Goal: Task Accomplishment & Management: Use online tool/utility

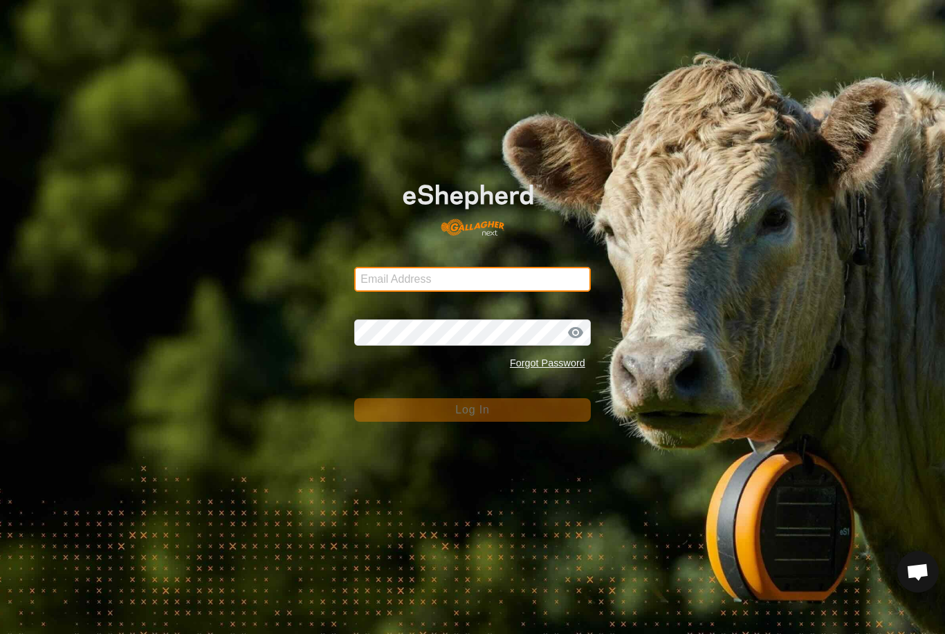
click at [518, 284] on input "Email Address" at bounding box center [472, 279] width 237 height 25
type input "anthony.thexton7@outlook.com"
click at [473, 410] on button "Log In" at bounding box center [472, 411] width 237 height 24
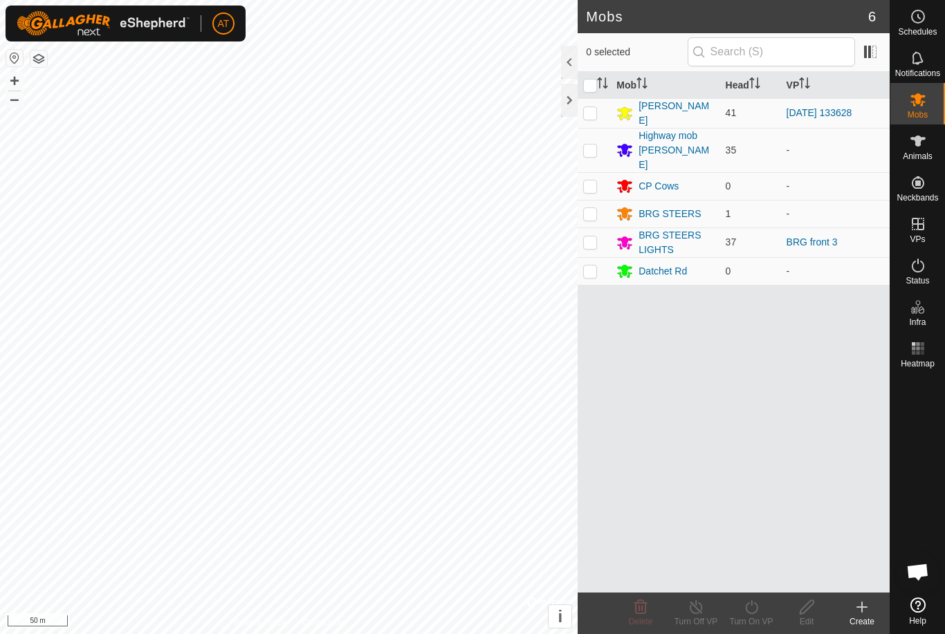
click at [587, 121] on td at bounding box center [594, 113] width 33 height 30
checkbox input "true"
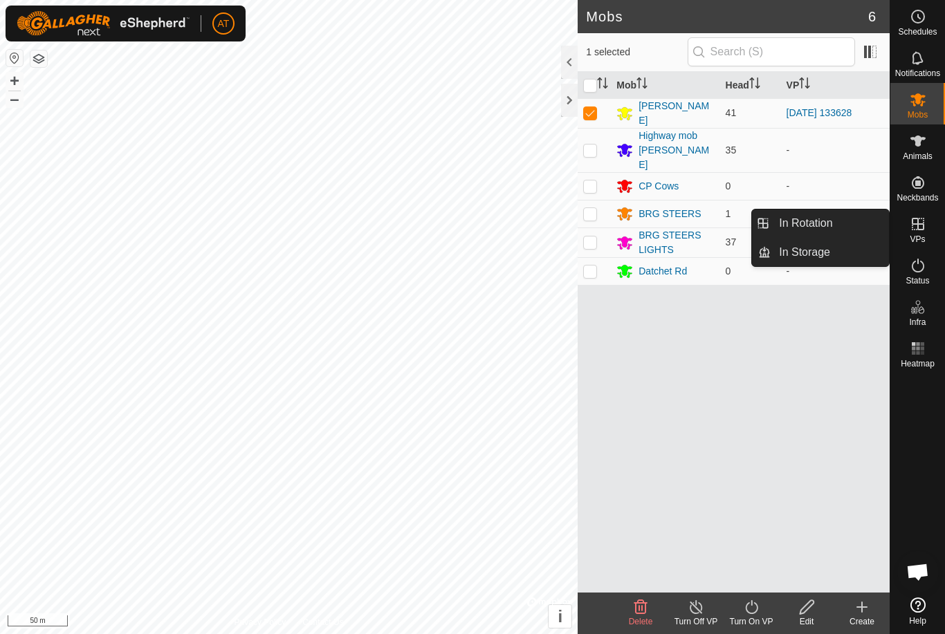
click at [820, 262] on link "In Storage" at bounding box center [830, 253] width 118 height 28
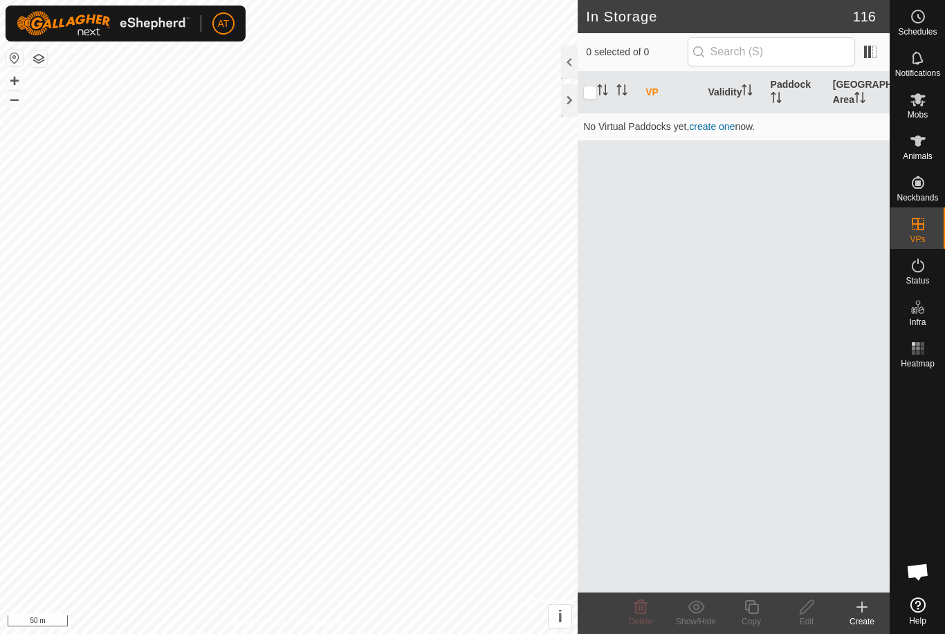
click at [862, 605] on icon at bounding box center [862, 608] width 0 height 10
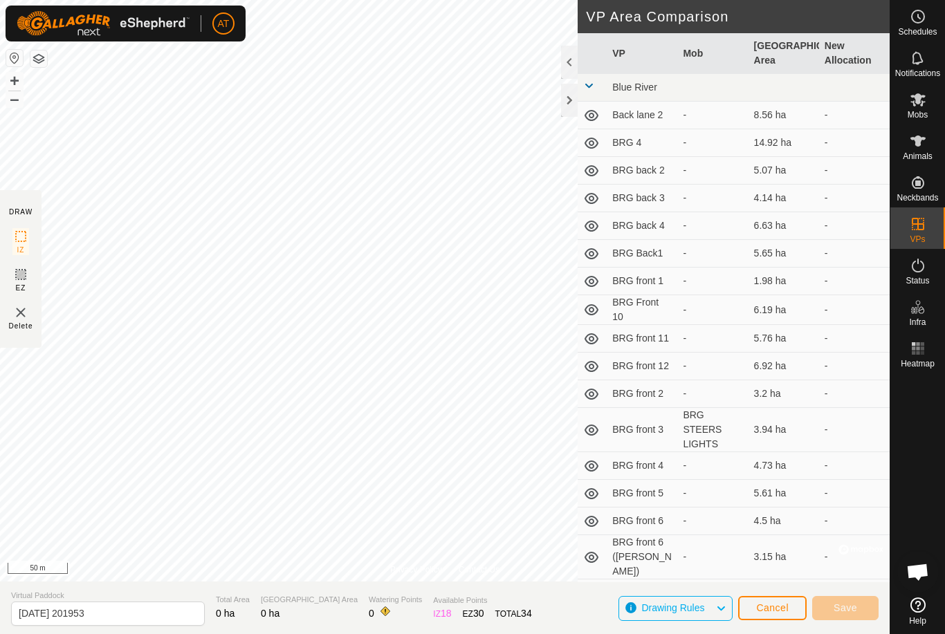
click at [777, 608] on span "Cancel" at bounding box center [772, 608] width 33 height 11
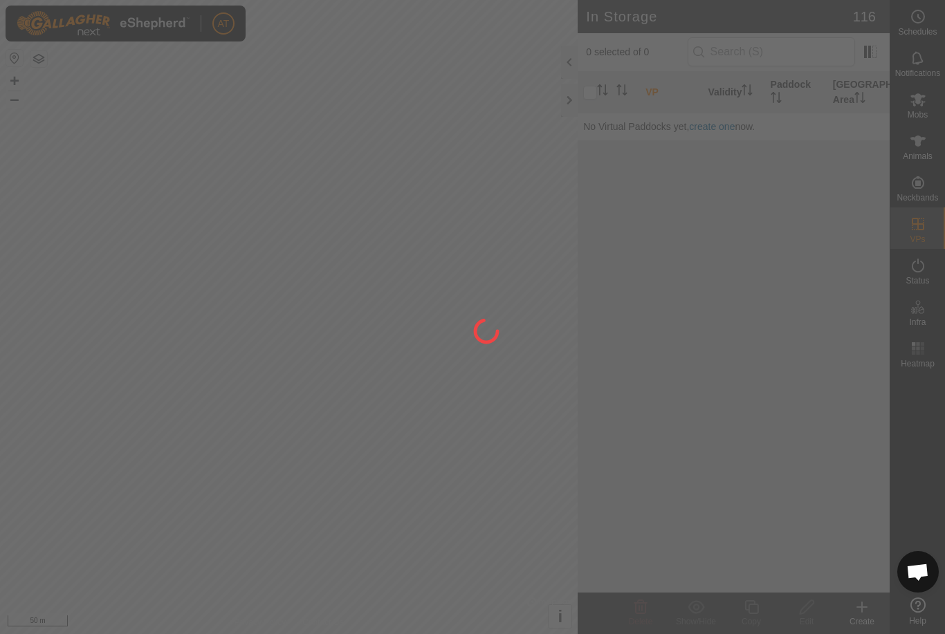
click at [892, 596] on div at bounding box center [472, 317] width 945 height 634
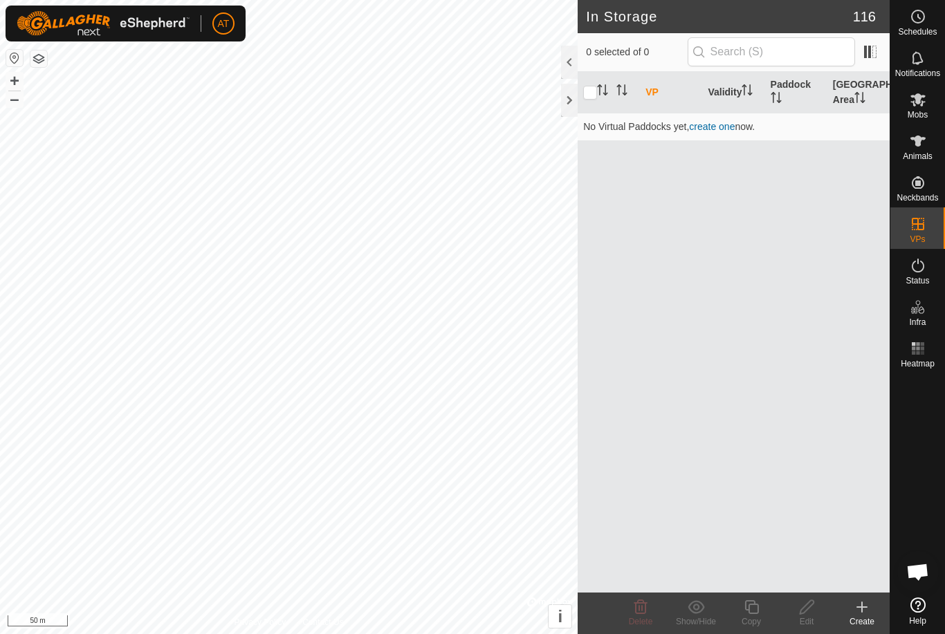
click at [856, 607] on icon at bounding box center [862, 607] width 17 height 17
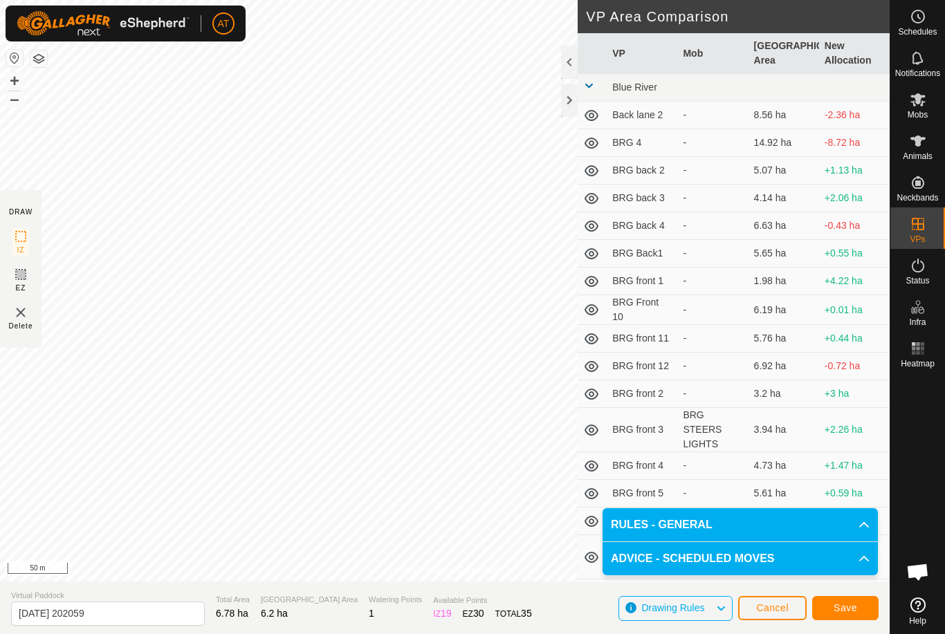
click at [850, 597] on button "Save" at bounding box center [845, 608] width 66 height 24
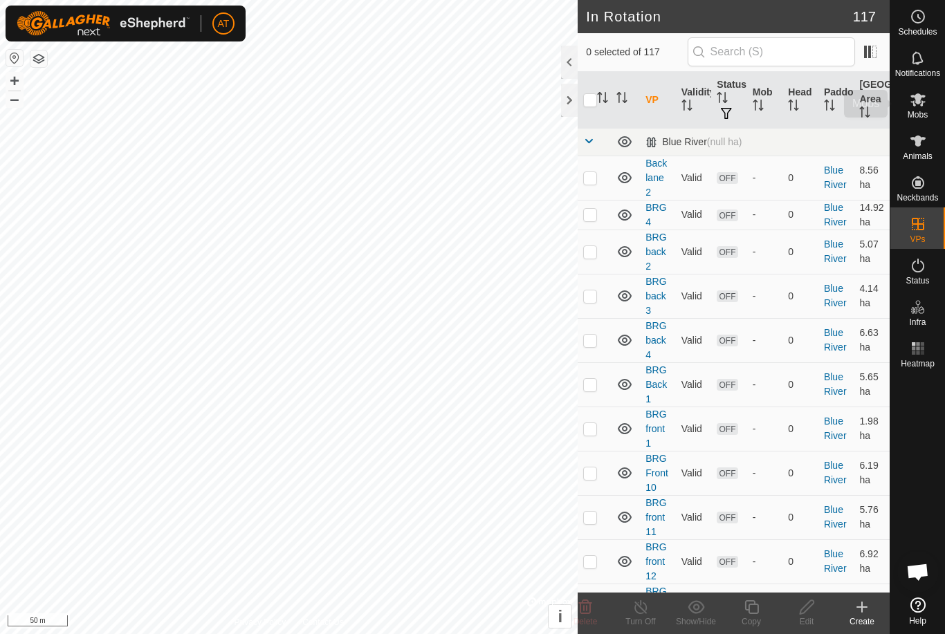
click at [925, 106] on icon at bounding box center [918, 99] width 17 height 17
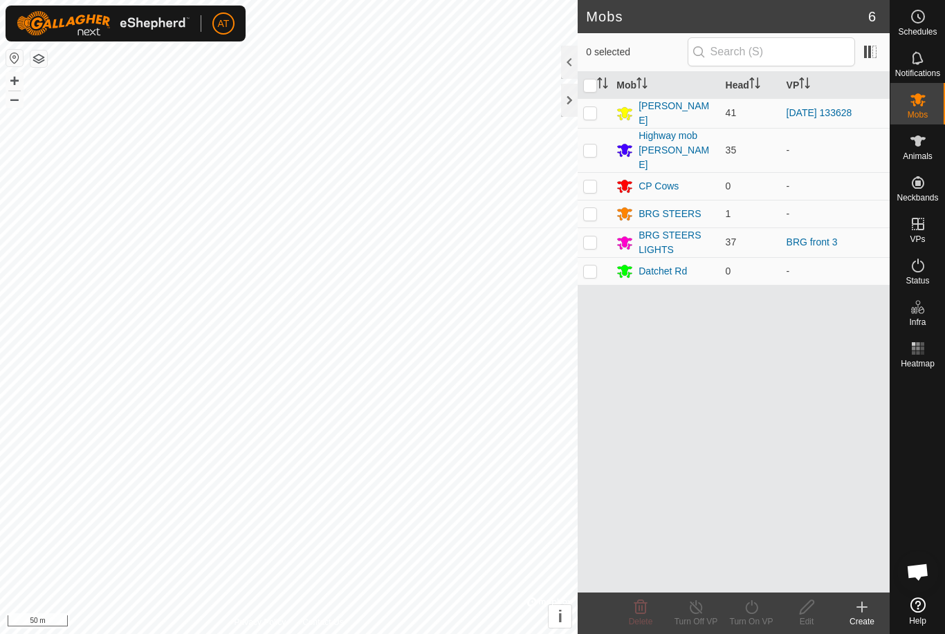
click at [596, 115] on p-checkbox at bounding box center [590, 112] width 14 height 11
checkbox input "true"
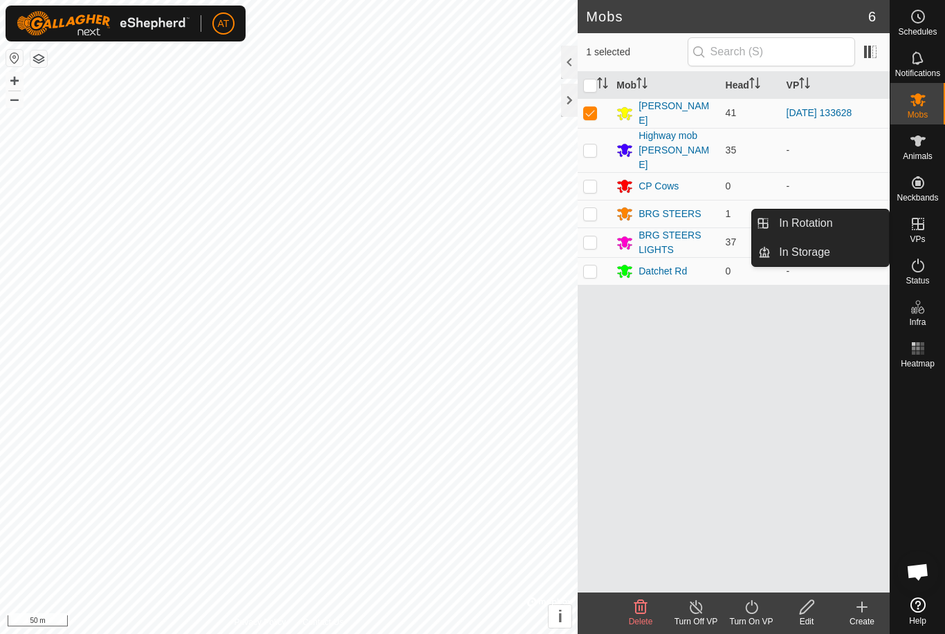
click at [830, 256] on span "In Storage" at bounding box center [804, 252] width 51 height 17
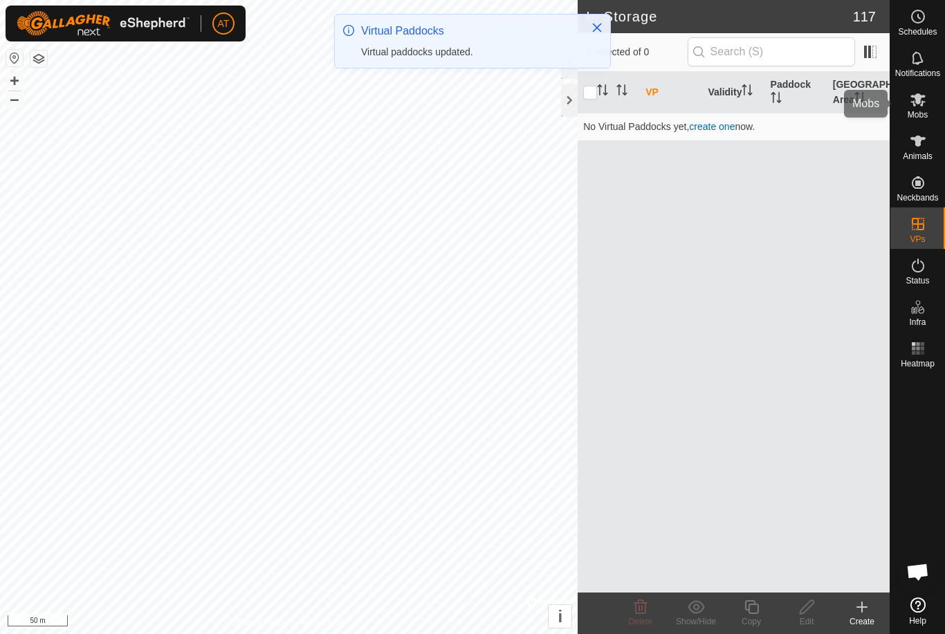
click at [924, 104] on icon at bounding box center [918, 99] width 17 height 17
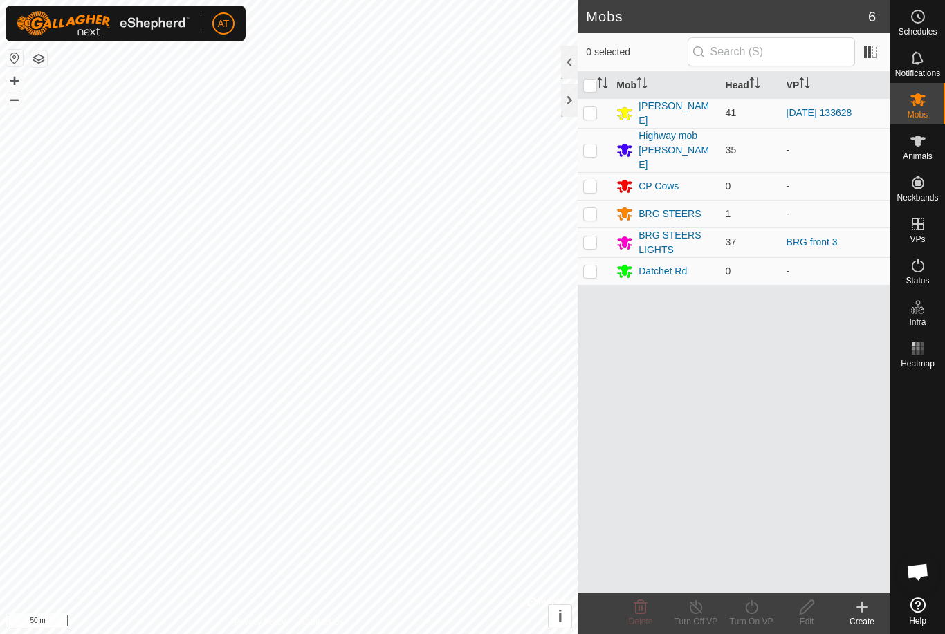
click at [593, 109] on p-checkbox at bounding box center [590, 112] width 14 height 11
checkbox input "true"
click at [761, 605] on turn-on-svg-icon at bounding box center [751, 607] width 55 height 17
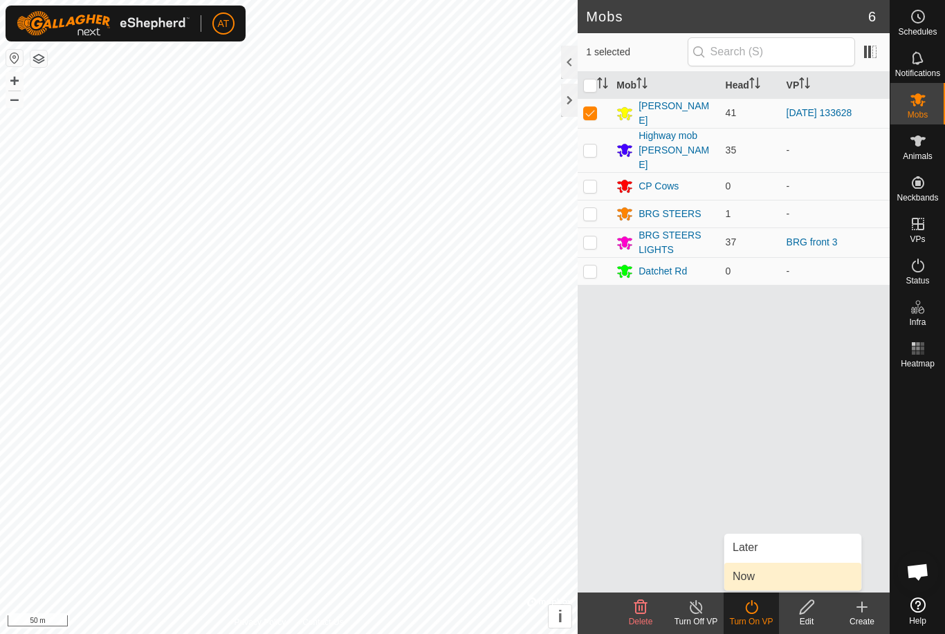
click at [753, 575] on span "Now" at bounding box center [744, 577] width 22 height 17
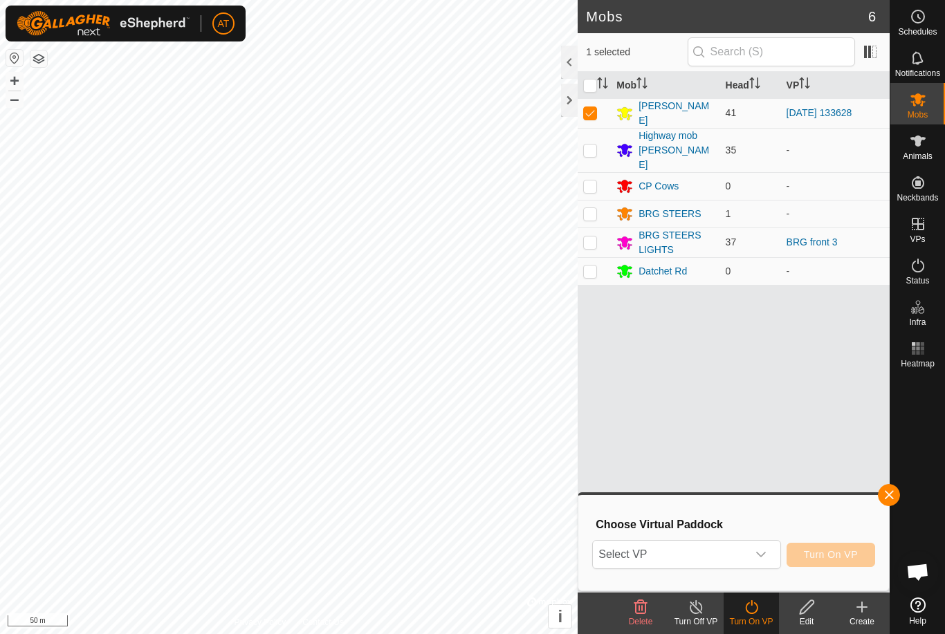
click at [767, 553] on div "dropdown trigger" at bounding box center [761, 555] width 28 height 28
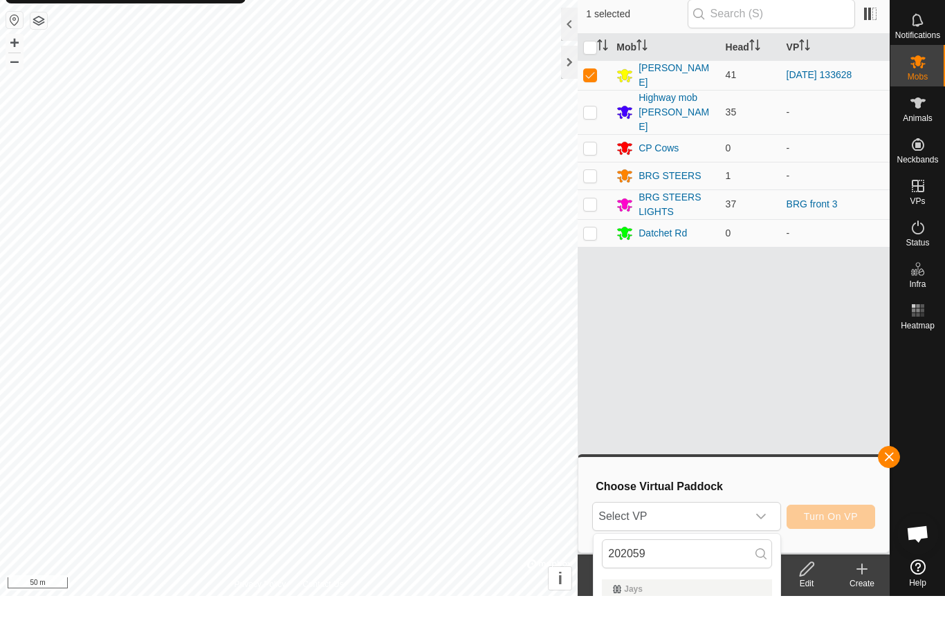
scroll to position [38, 0]
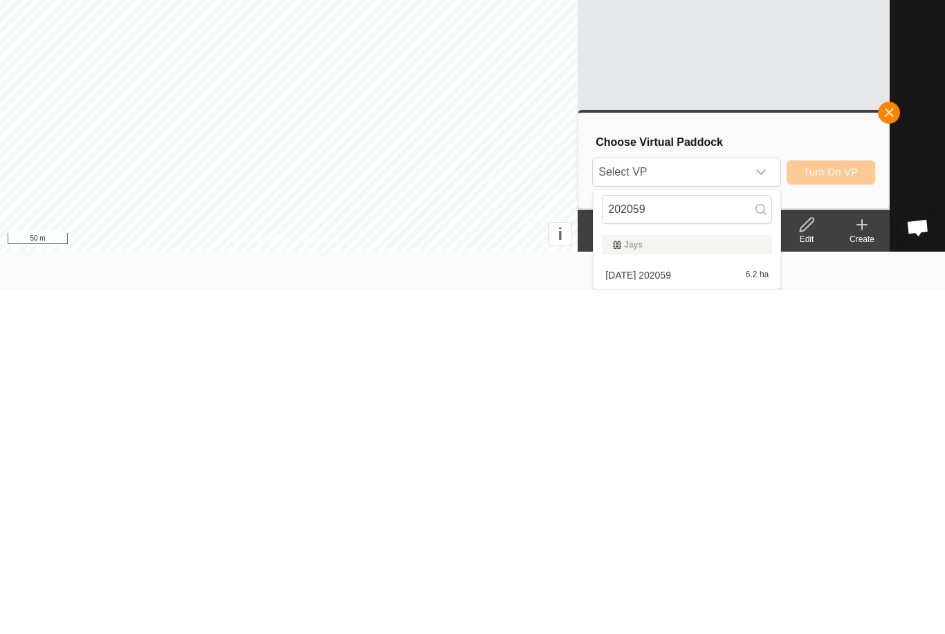
type input "202059"
click at [692, 612] on div "2025-09-25 202059 6.2 ha" at bounding box center [687, 620] width 170 height 17
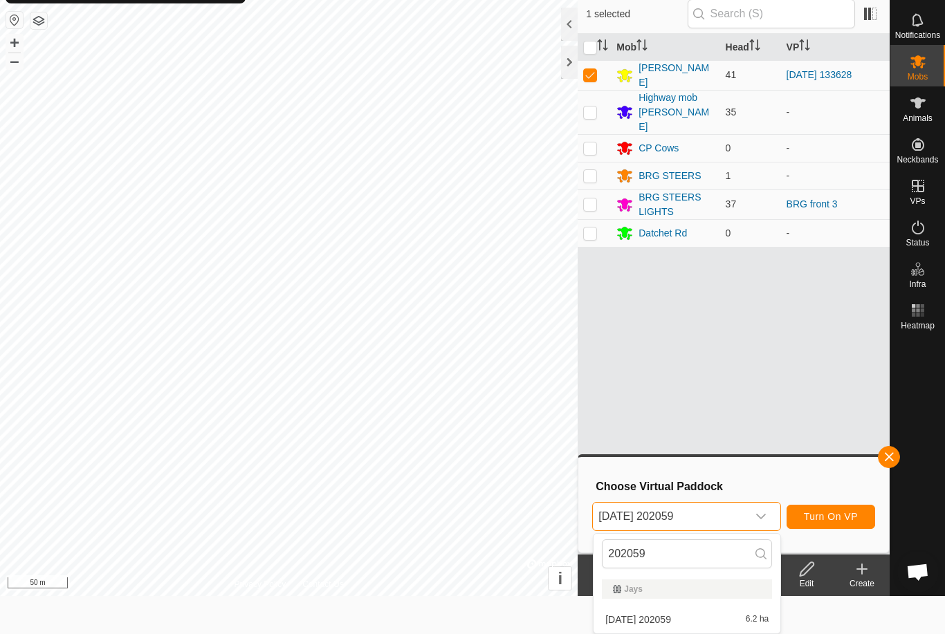
scroll to position [0, 0]
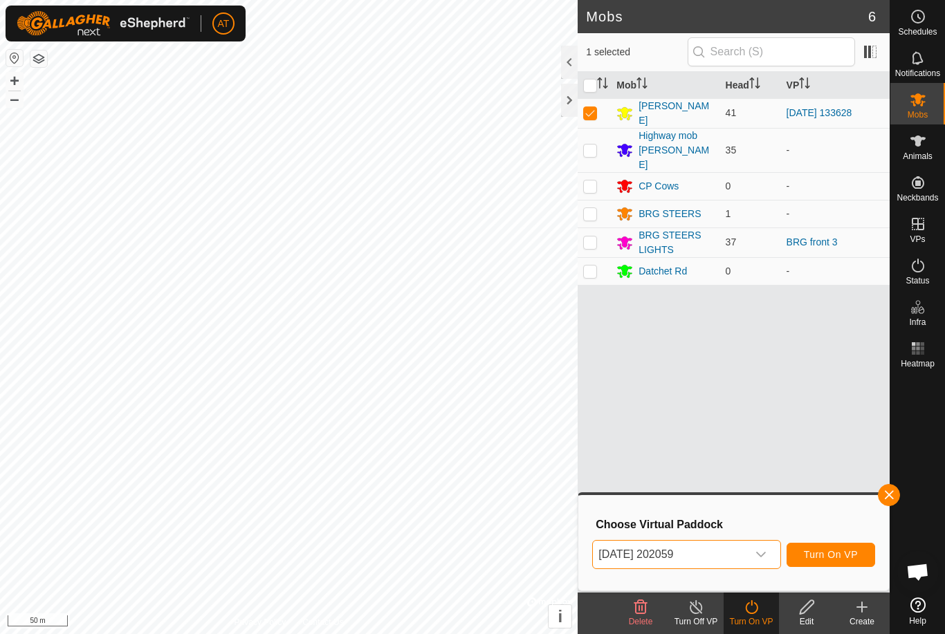
click at [839, 548] on button "Turn On VP" at bounding box center [831, 555] width 89 height 24
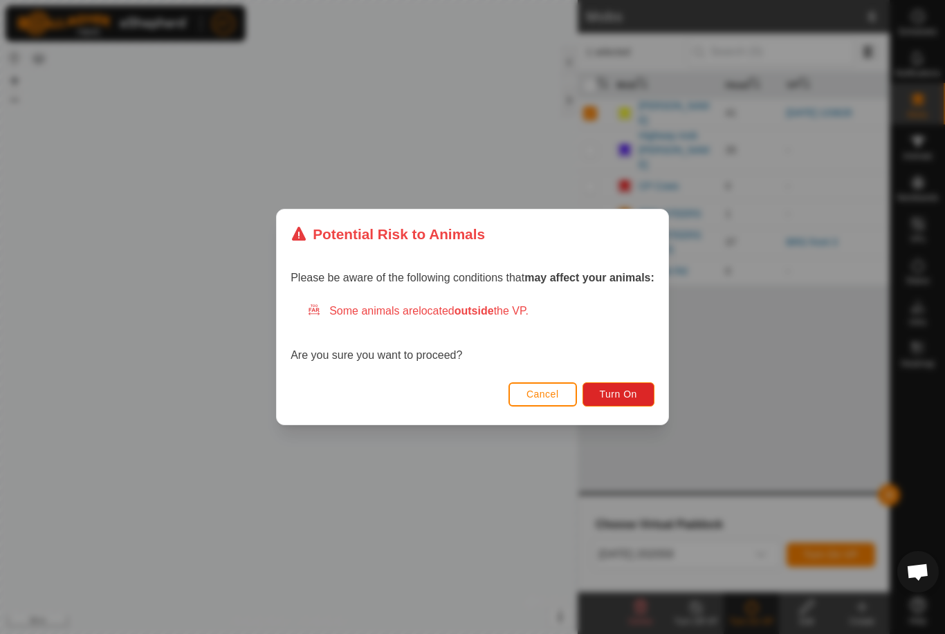
click at [629, 393] on span "Turn On" at bounding box center [618, 394] width 37 height 11
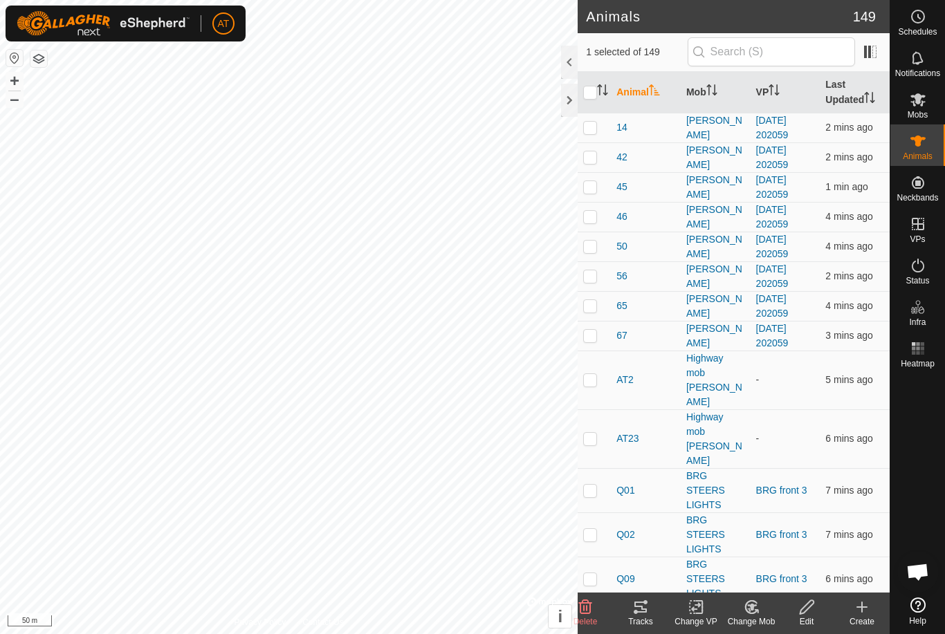
click at [564, 104] on div at bounding box center [569, 100] width 17 height 33
click at [915, 96] on icon at bounding box center [917, 99] width 15 height 13
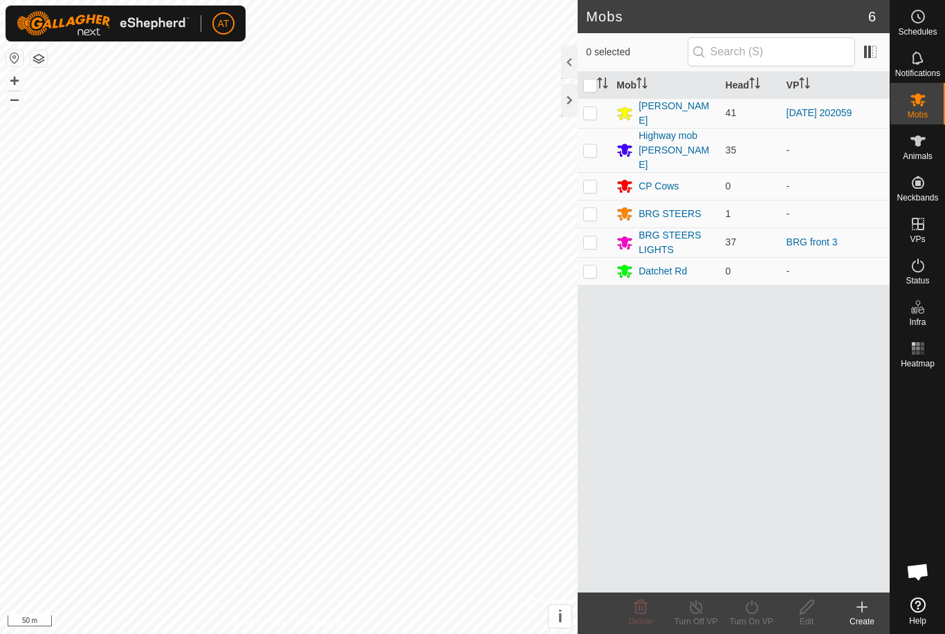
click at [593, 116] on p-checkbox at bounding box center [590, 112] width 14 height 11
checkbox input "true"
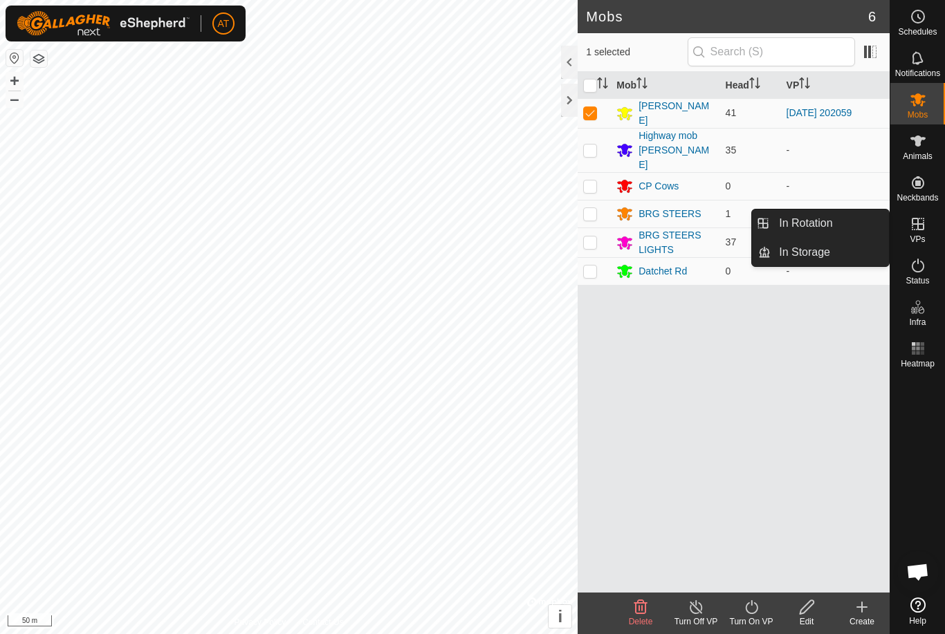
click at [832, 233] on link "In Rotation" at bounding box center [830, 224] width 118 height 28
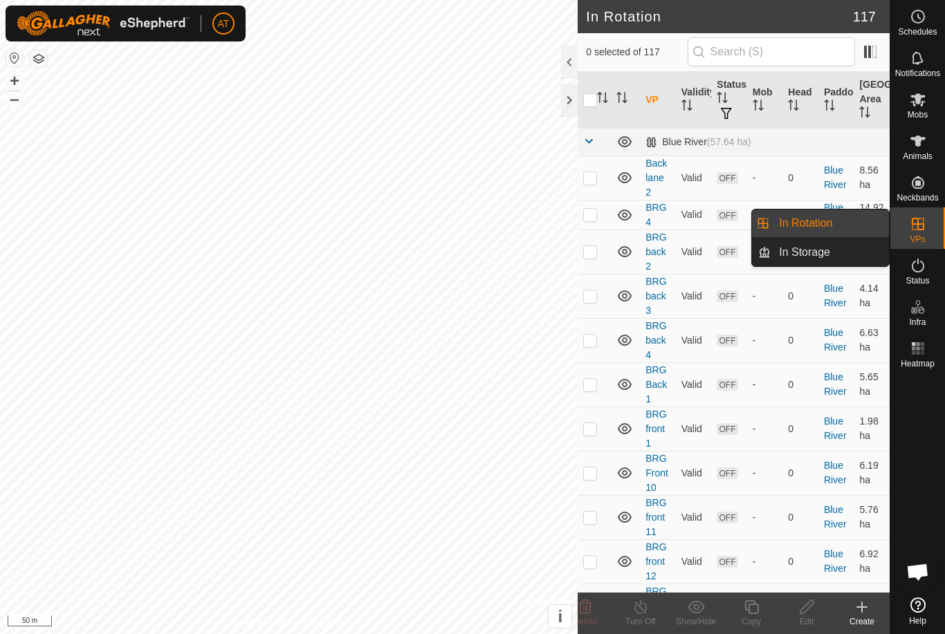
click at [820, 264] on td "Blue River" at bounding box center [836, 252] width 36 height 44
